Goal: Navigation & Orientation: Find specific page/section

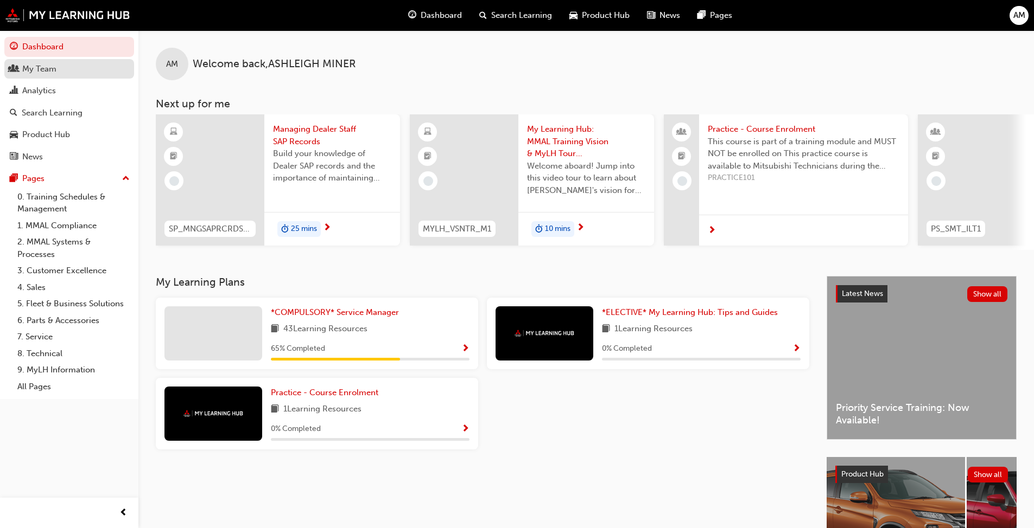
click at [60, 78] on link "My Team" at bounding box center [69, 69] width 130 height 20
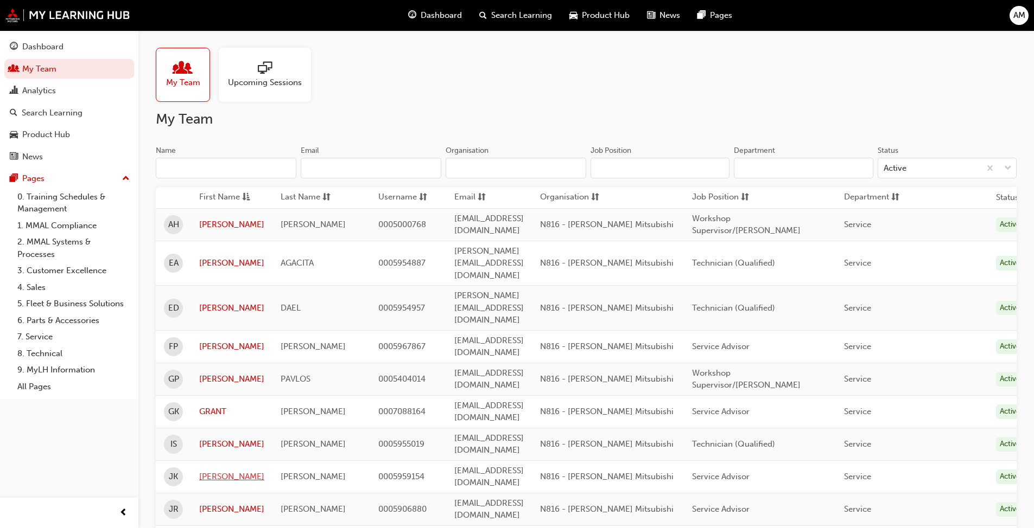
click at [235, 410] on link "[PERSON_NAME]" at bounding box center [231, 477] width 65 height 12
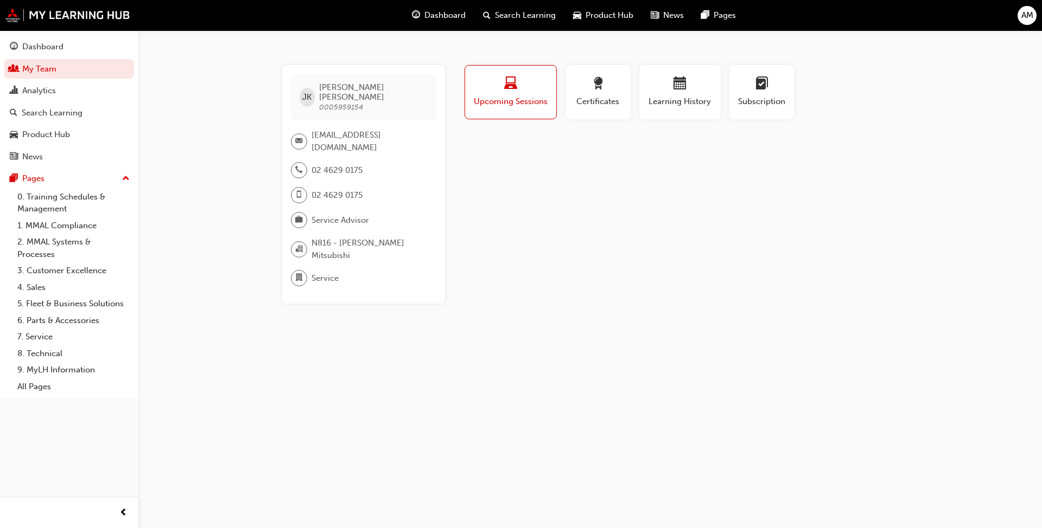
click at [505, 93] on div "button" at bounding box center [510, 85] width 75 height 17
click at [54, 204] on link "0. Training Schedules & Management" at bounding box center [73, 203] width 121 height 29
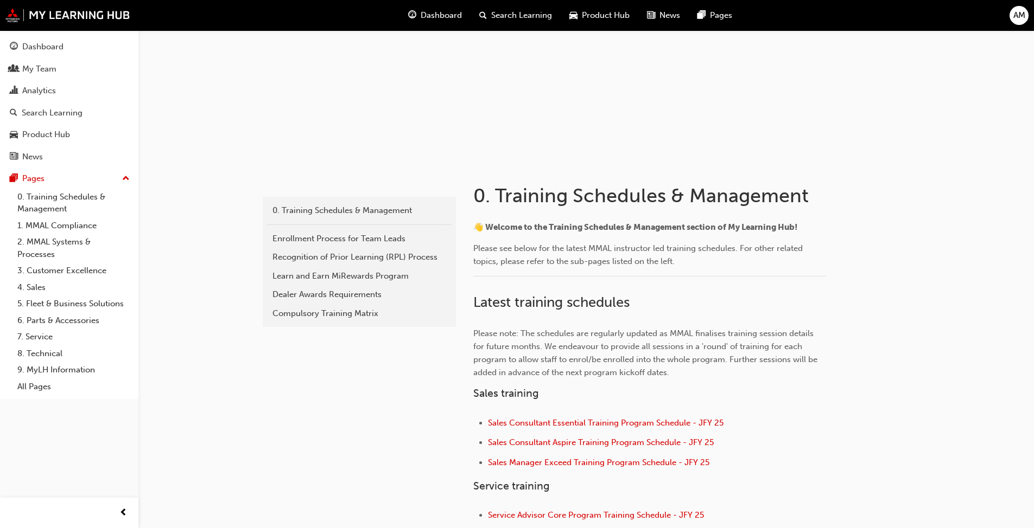
scroll to position [217, 0]
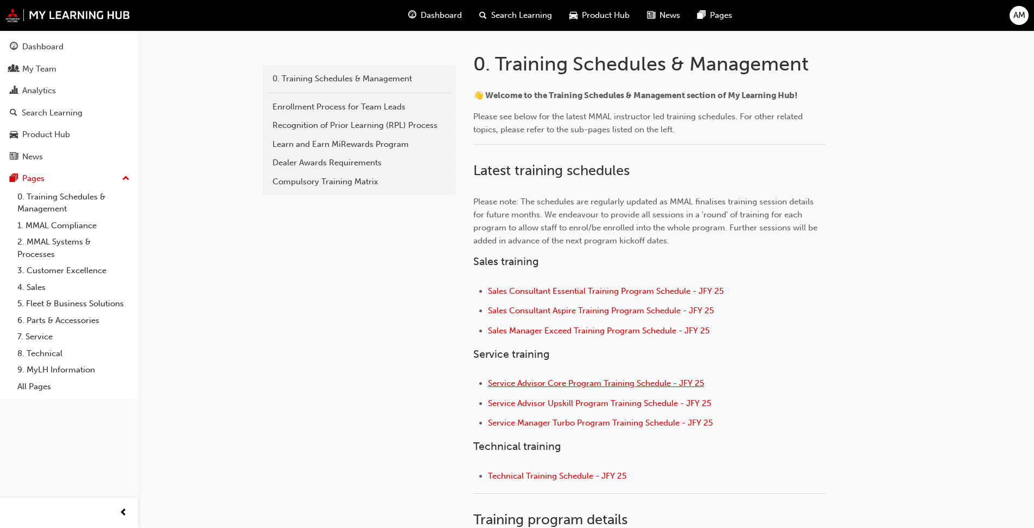
click at [520, 384] on span "Service Advisor Core Program Training Schedule - JFY 25" at bounding box center [596, 384] width 216 height 10
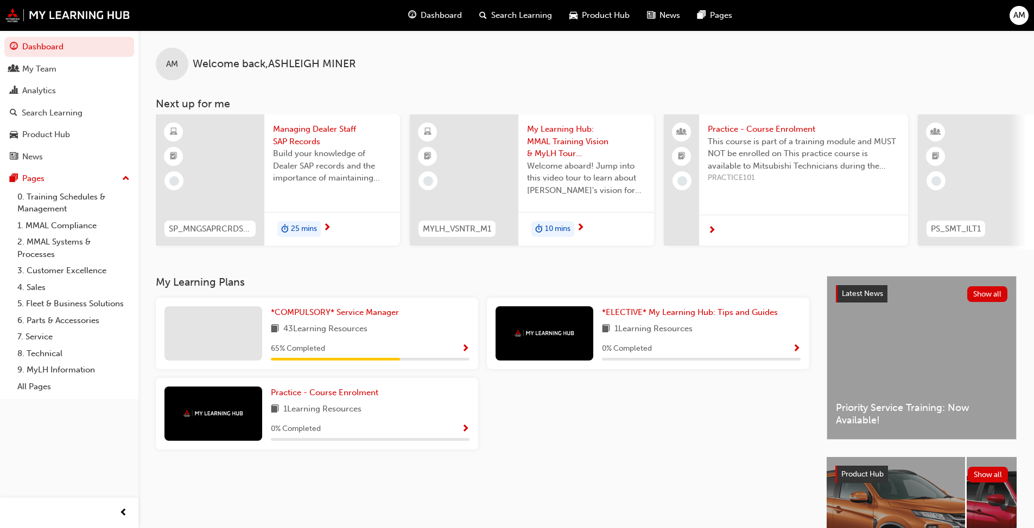
click at [500, 15] on span "Search Learning" at bounding box center [521, 15] width 61 height 12
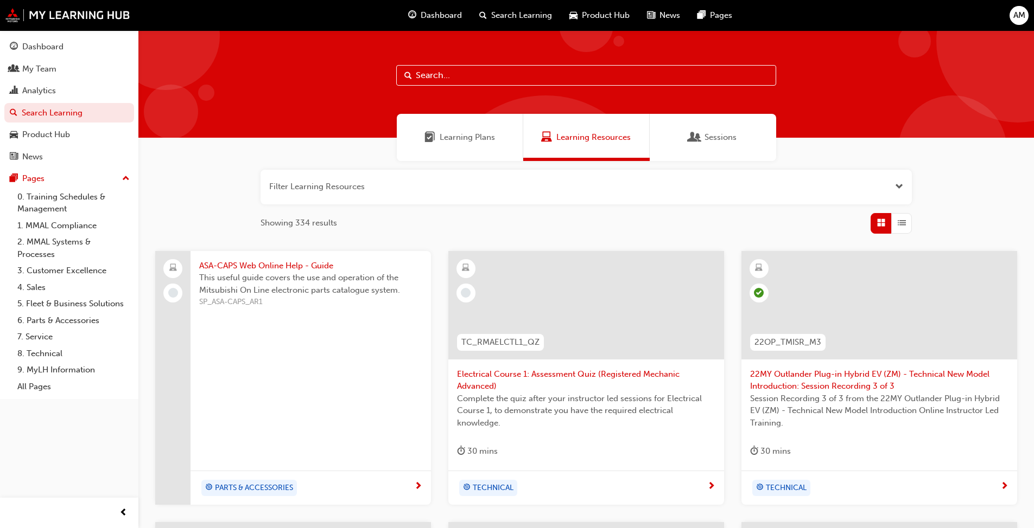
click at [446, 16] on span "Dashboard" at bounding box center [440, 15] width 41 height 12
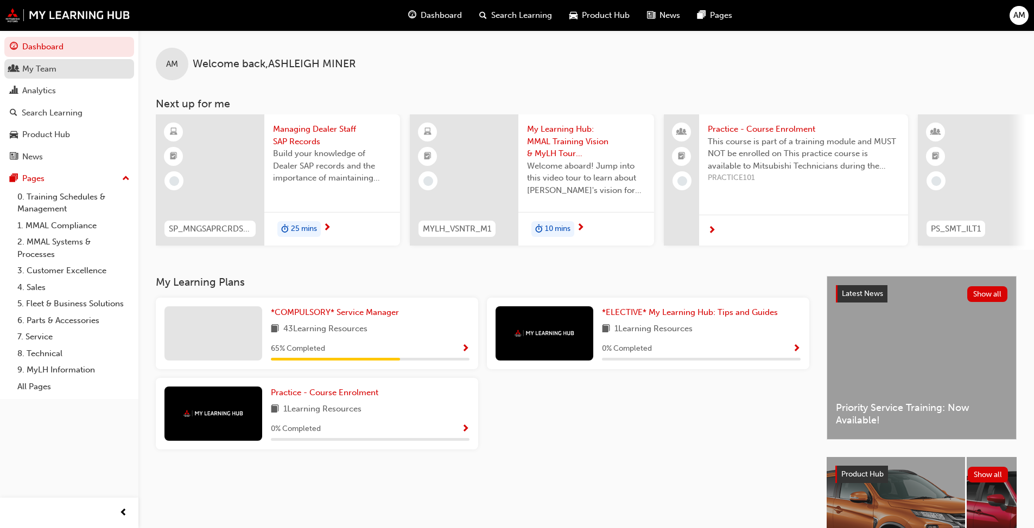
click at [59, 74] on div "My Team" at bounding box center [69, 69] width 119 height 14
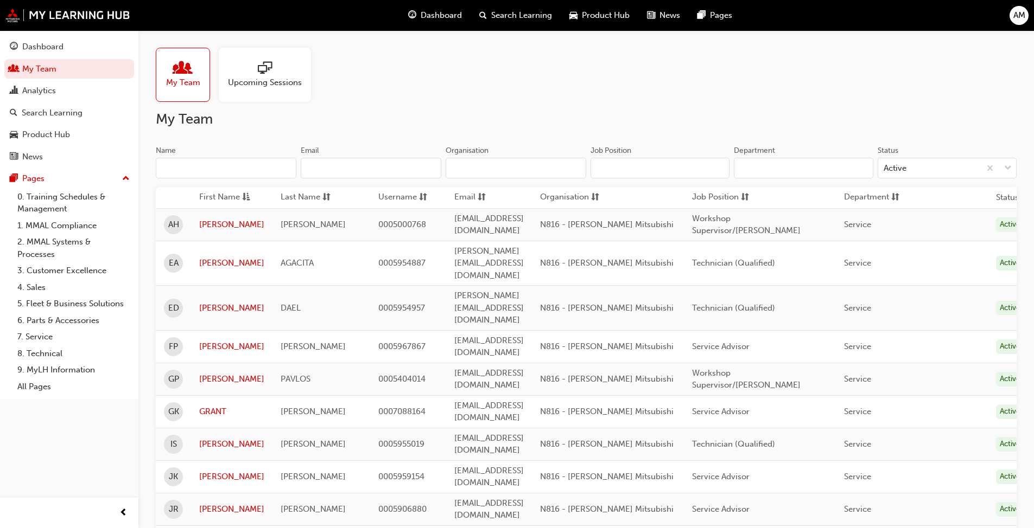
click at [248, 86] on span "Upcoming Sessions" at bounding box center [265, 82] width 74 height 12
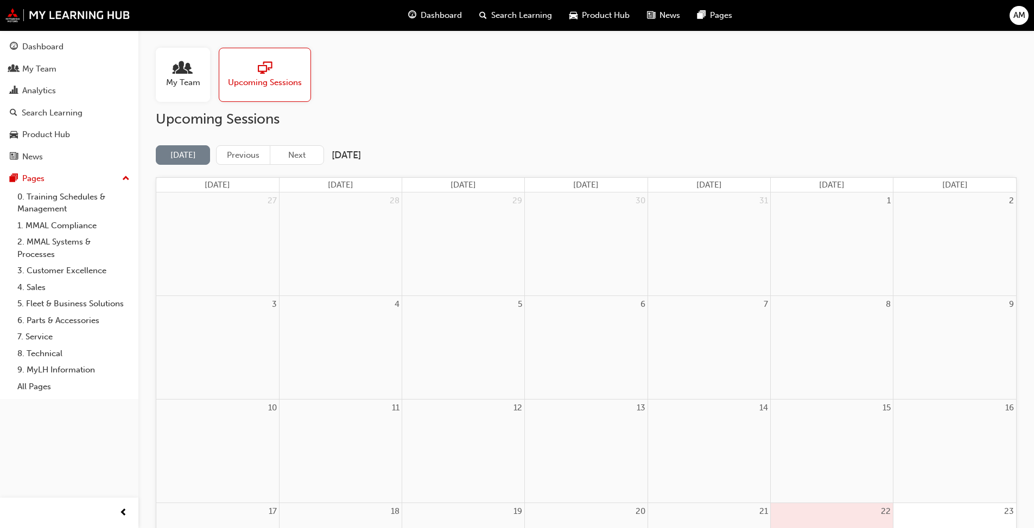
click at [182, 76] on span "people-icon" at bounding box center [183, 68] width 14 height 15
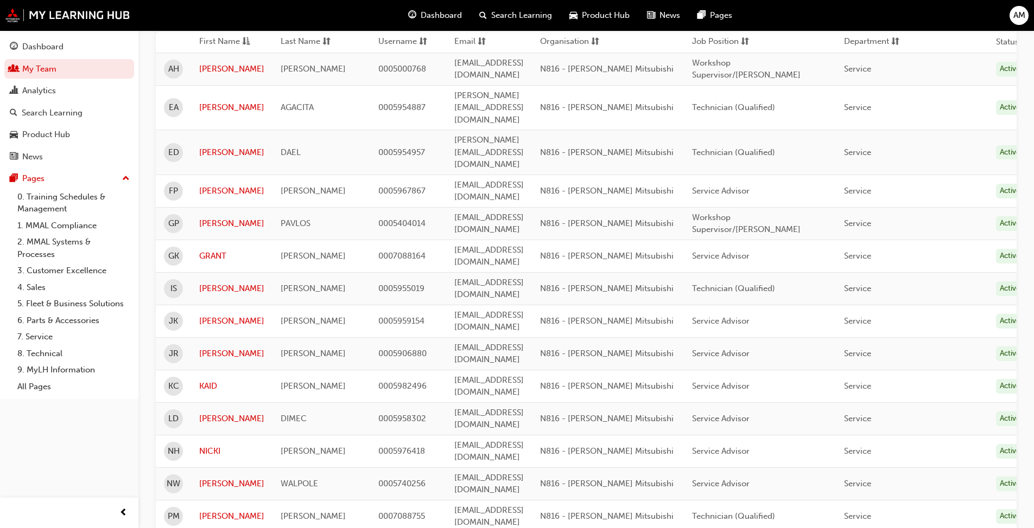
scroll to position [163, 0]
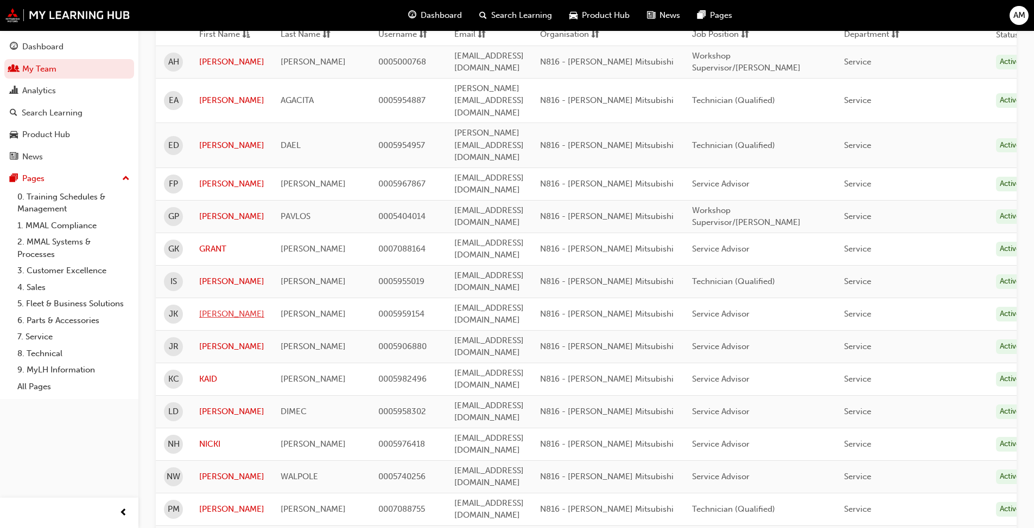
click at [214, 308] on link "[PERSON_NAME]" at bounding box center [231, 314] width 65 height 12
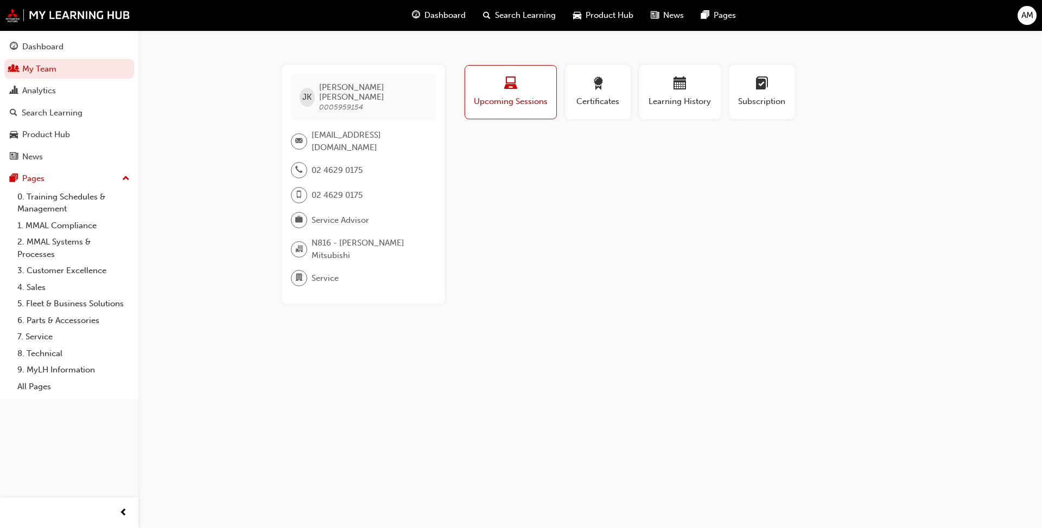
click at [530, 103] on span "Upcoming Sessions" at bounding box center [510, 101] width 75 height 12
click at [543, 103] on span "Certificates" at bounding box center [597, 101] width 49 height 12
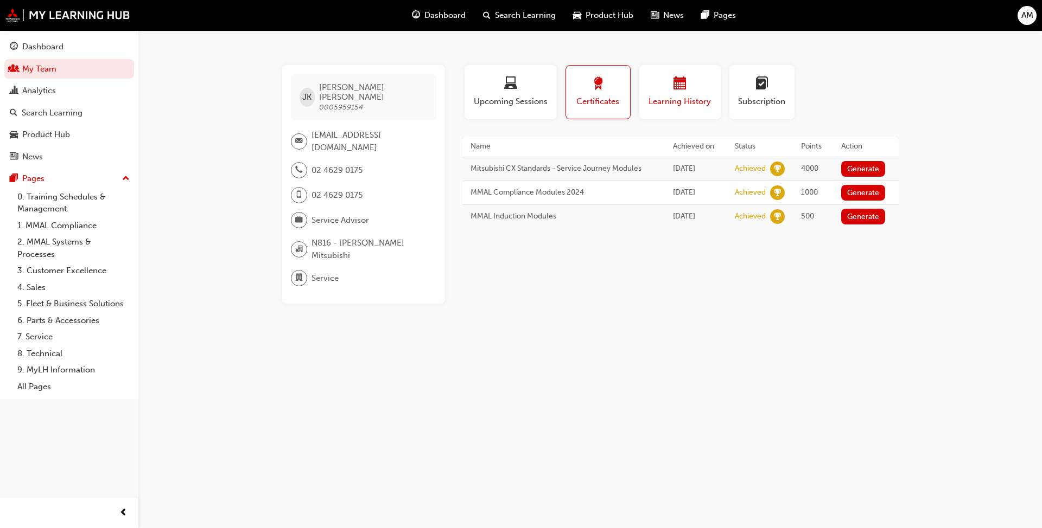
click at [543, 99] on span "Learning History" at bounding box center [679, 101] width 65 height 12
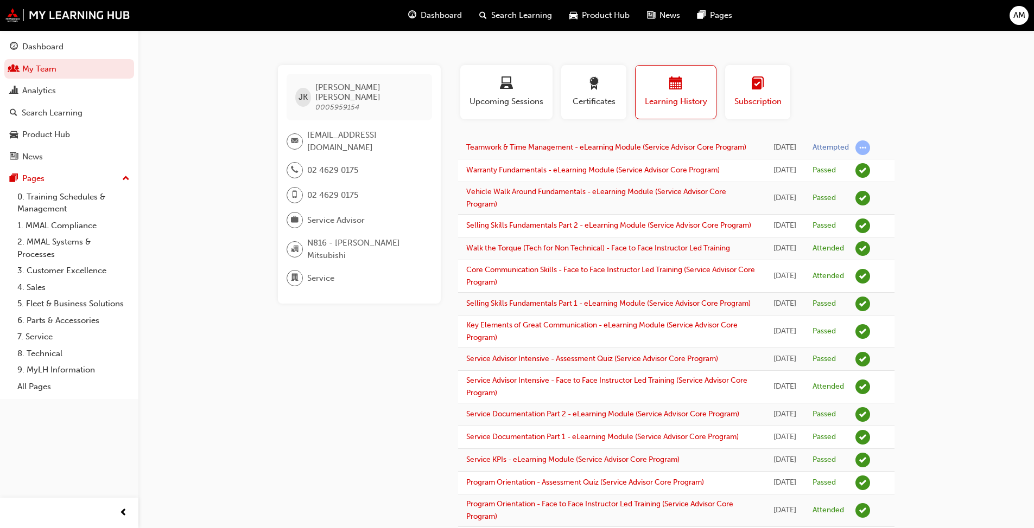
click at [543, 100] on span "Subscription" at bounding box center [757, 101] width 49 height 12
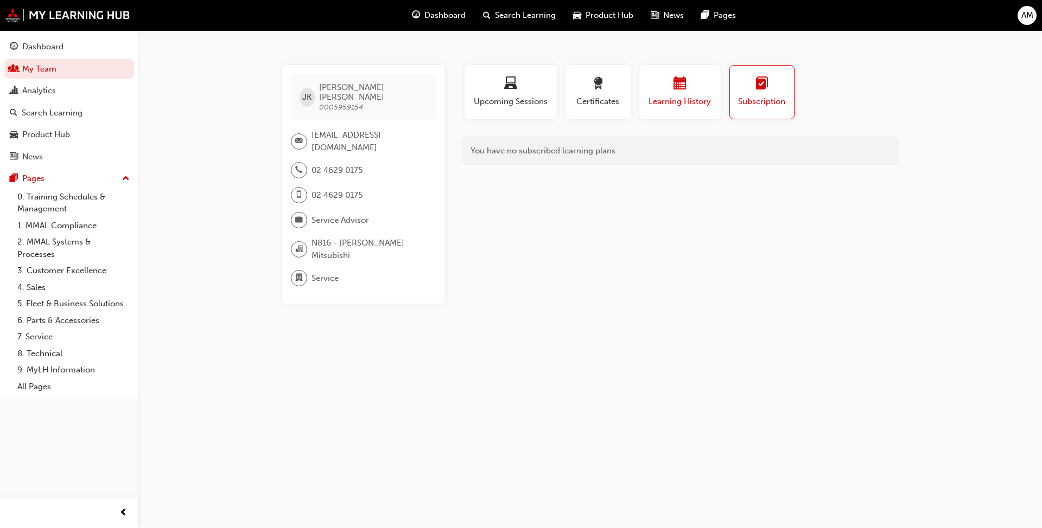
click at [543, 101] on span "Learning History" at bounding box center [679, 101] width 65 height 12
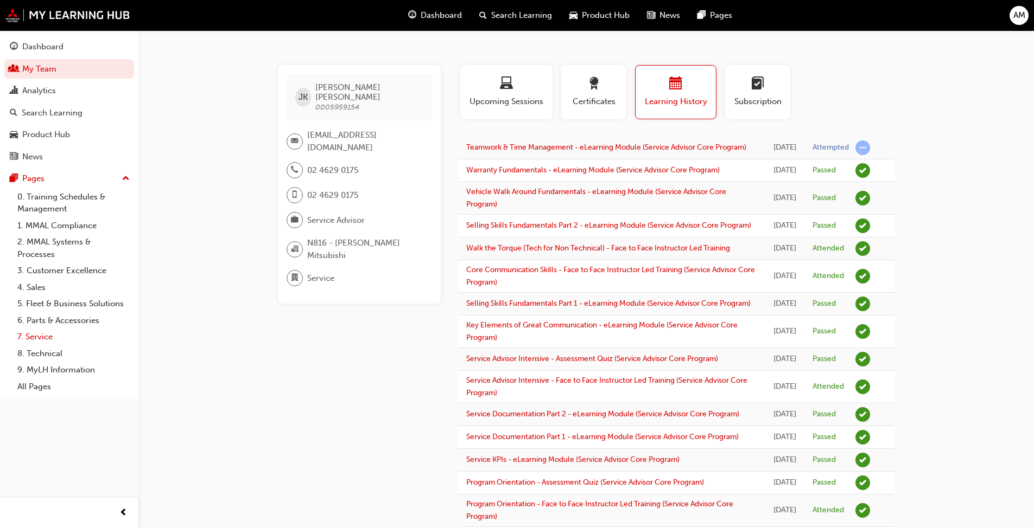
click at [38, 333] on link "7. Service" at bounding box center [73, 337] width 121 height 17
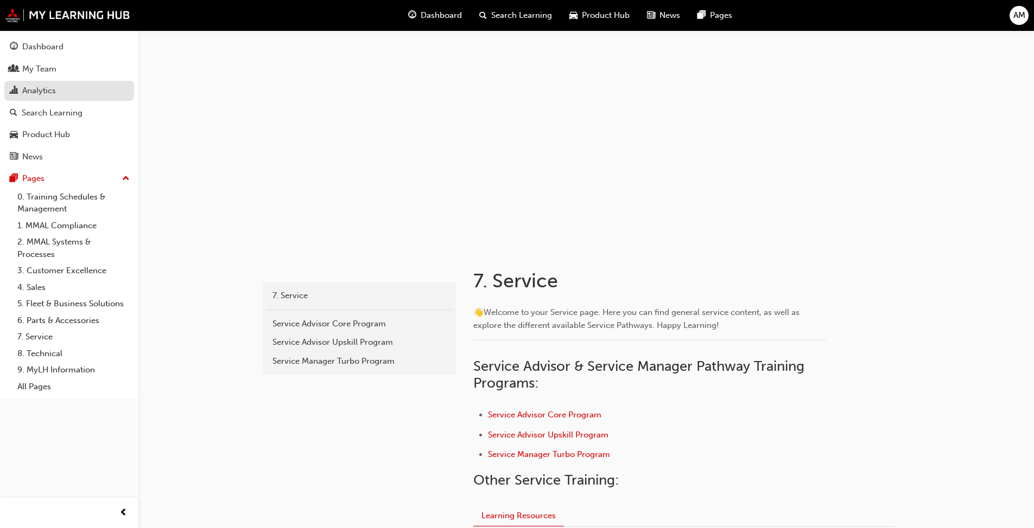
click at [36, 92] on div "Analytics" at bounding box center [39, 91] width 34 height 12
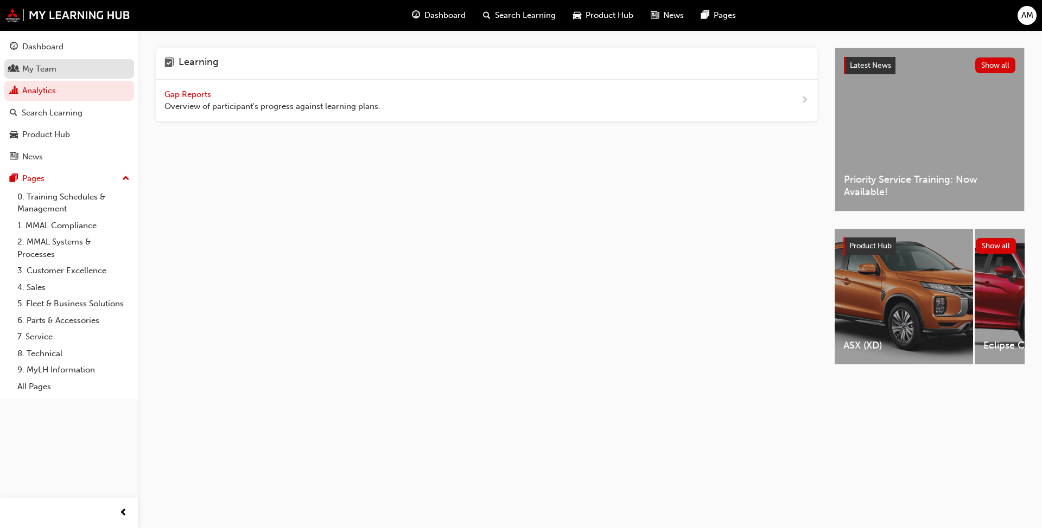
click at [29, 63] on div "My Team" at bounding box center [39, 69] width 34 height 12
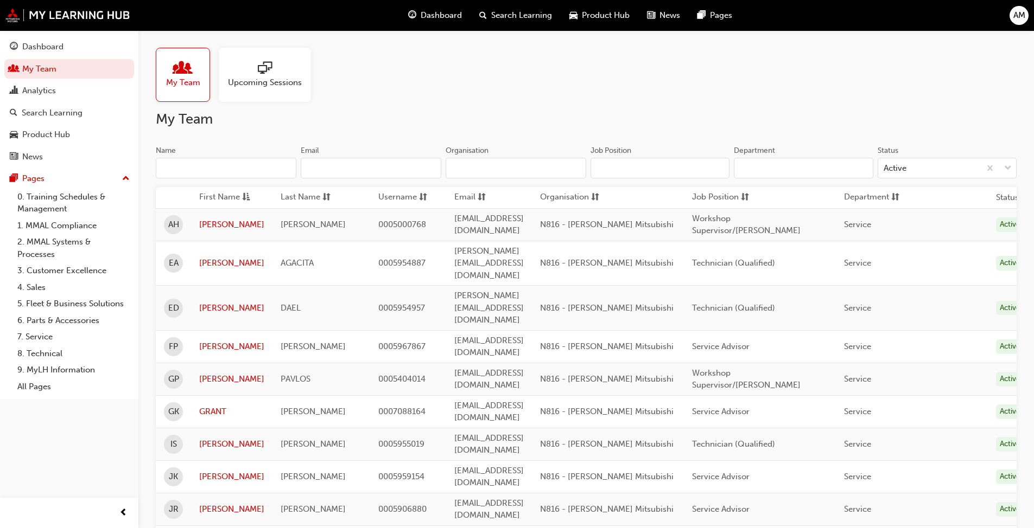
click at [174, 410] on span "JK" at bounding box center [173, 477] width 9 height 12
click at [231, 410] on link "[PERSON_NAME]" at bounding box center [231, 477] width 65 height 12
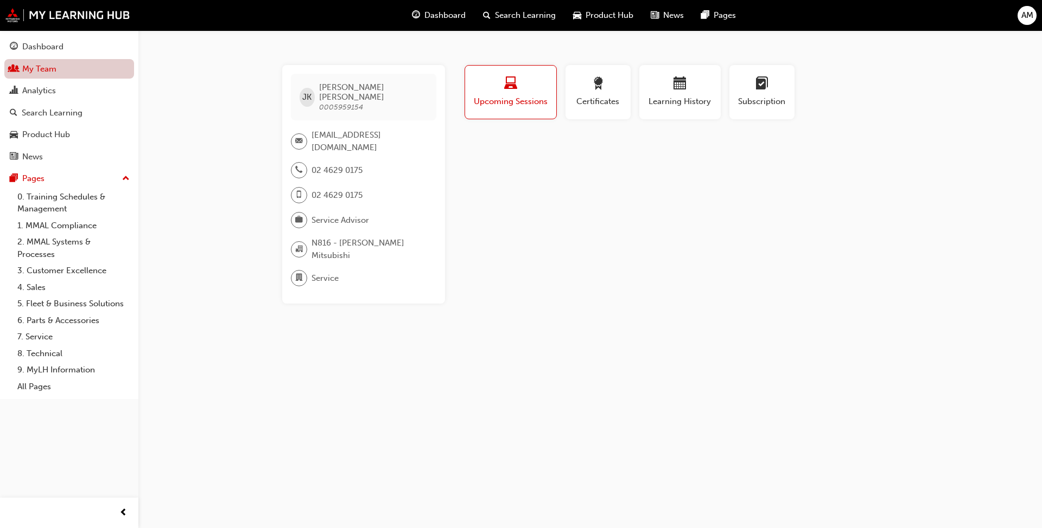
click at [20, 68] on link "My Team" at bounding box center [69, 69] width 130 height 20
